Goal: Information Seeking & Learning: Learn about a topic

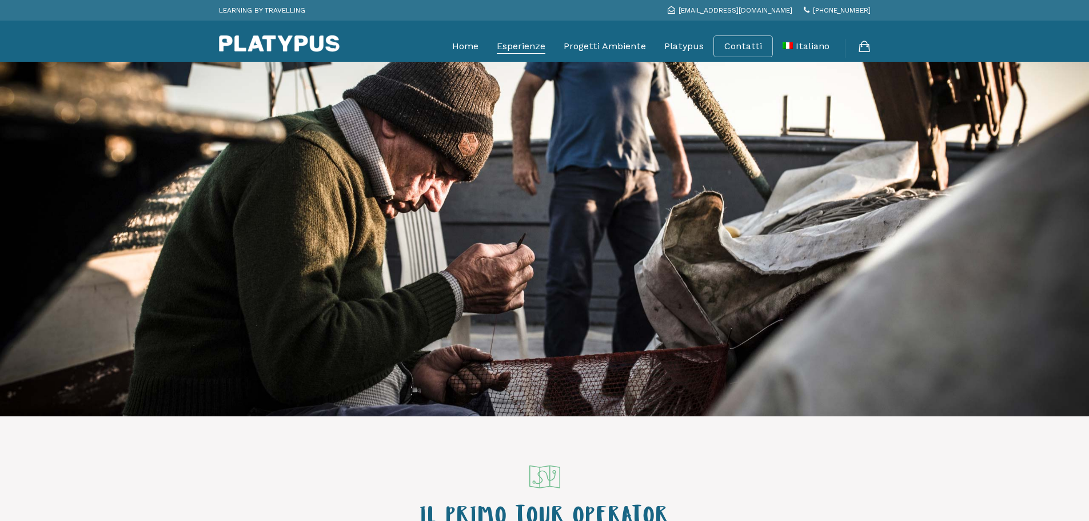
click at [520, 56] on link "Esperienze" at bounding box center [521, 46] width 49 height 29
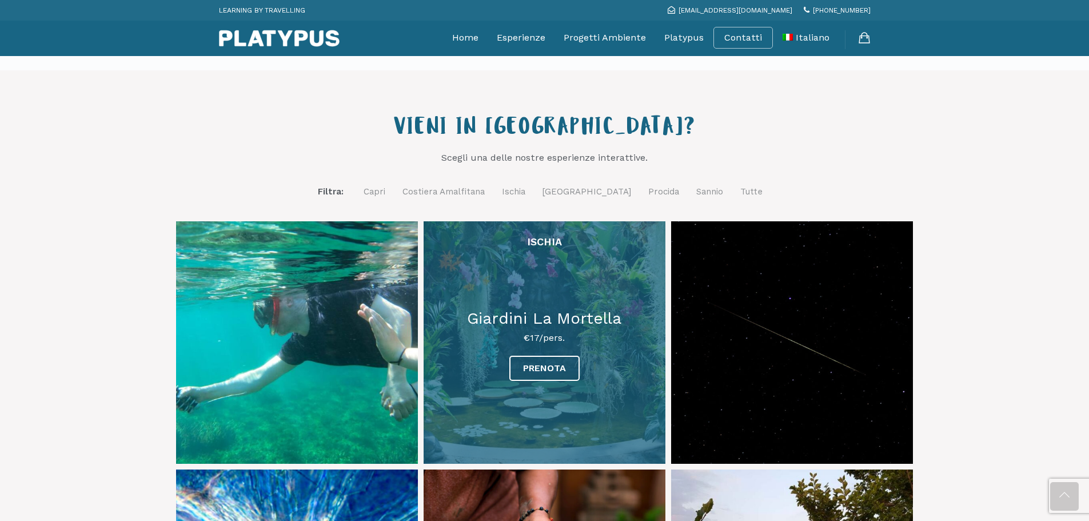
scroll to position [343, 0]
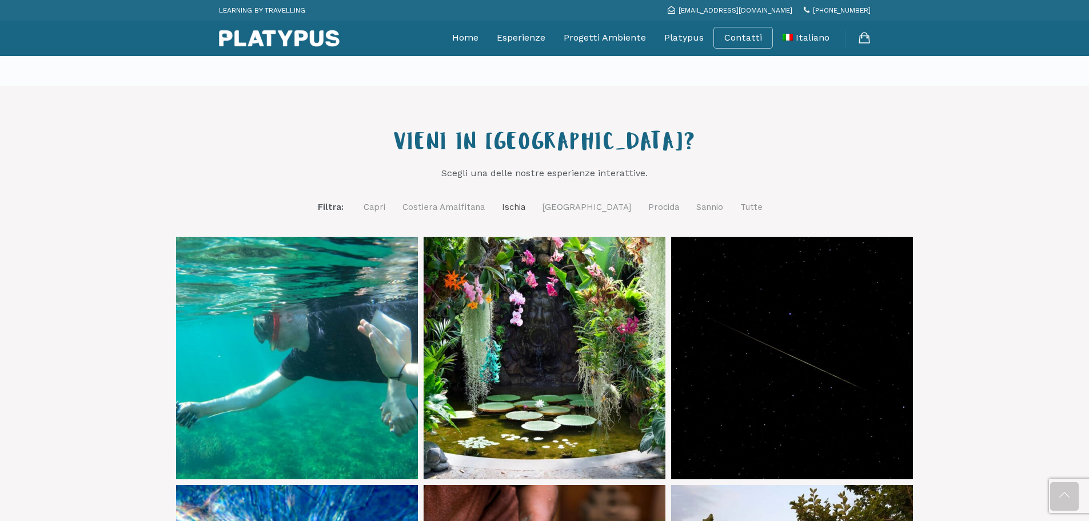
click at [525, 210] on link "Ischia" at bounding box center [513, 207] width 23 height 14
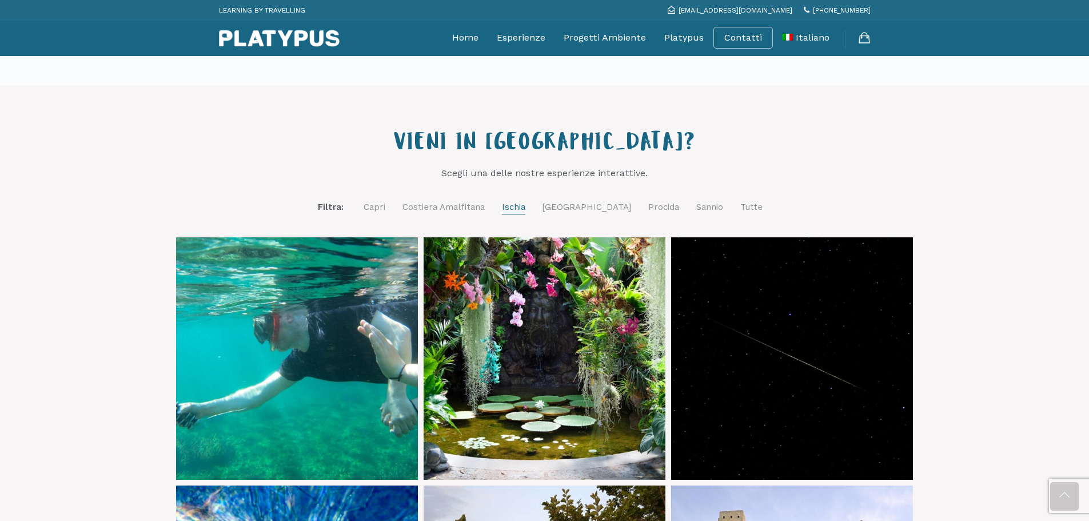
click at [525, 212] on link "Ischia" at bounding box center [513, 207] width 23 height 15
click at [525, 209] on link "Ischia" at bounding box center [513, 207] width 23 height 15
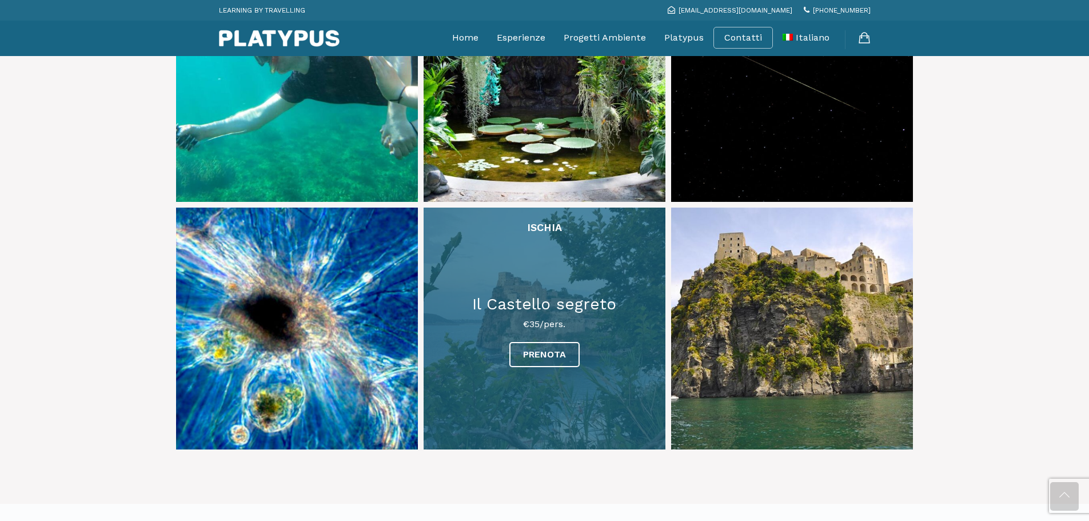
scroll to position [629, 0]
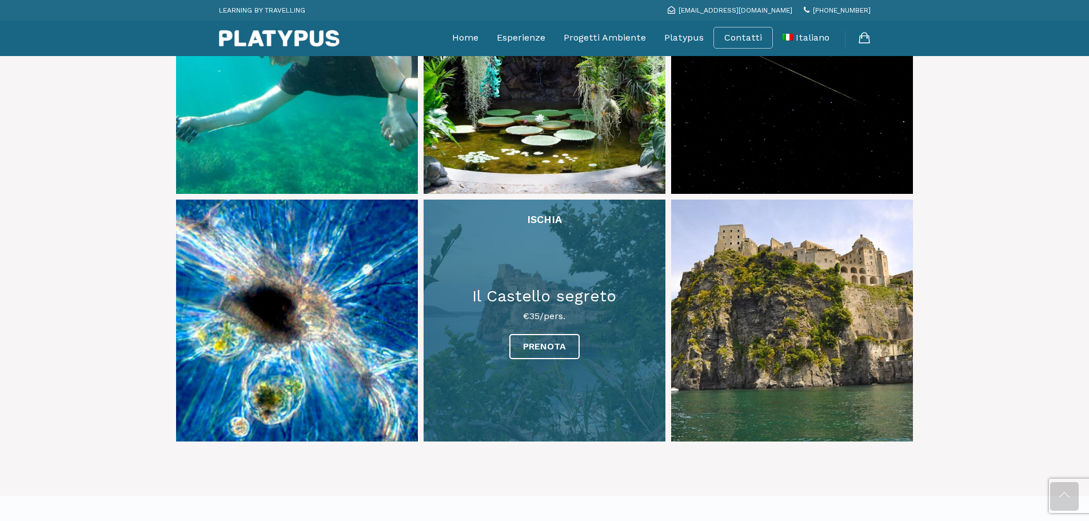
click at [533, 345] on link at bounding box center [545, 321] width 242 height 242
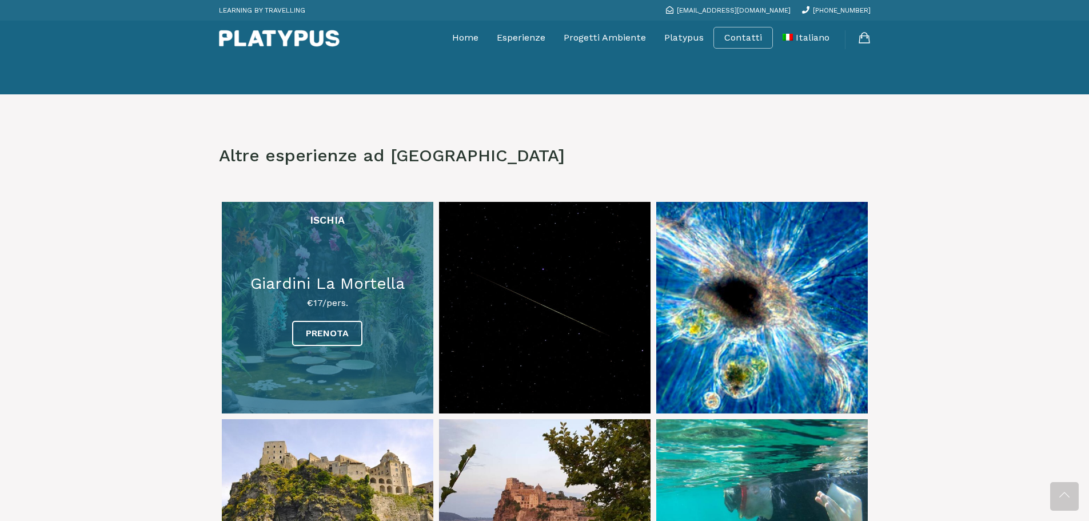
scroll to position [1829, 0]
